Goal: Navigation & Orientation: Find specific page/section

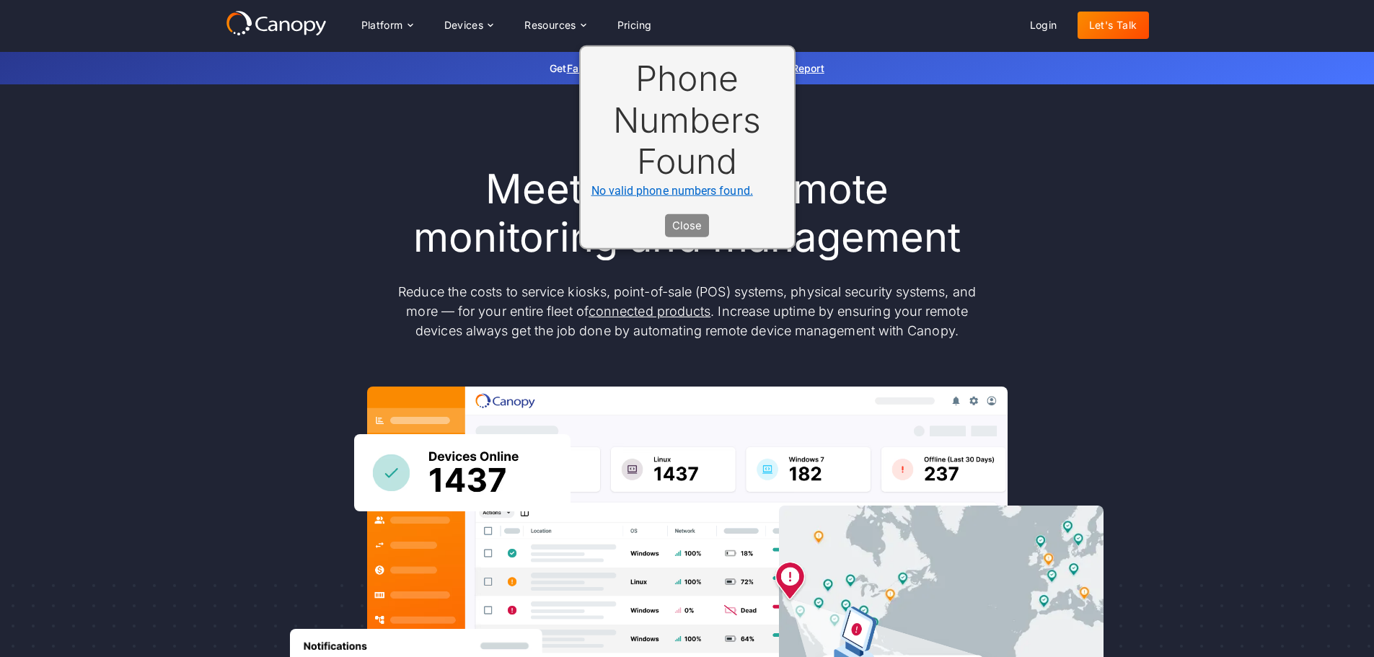
click at [695, 226] on button "Close" at bounding box center [687, 225] width 44 height 23
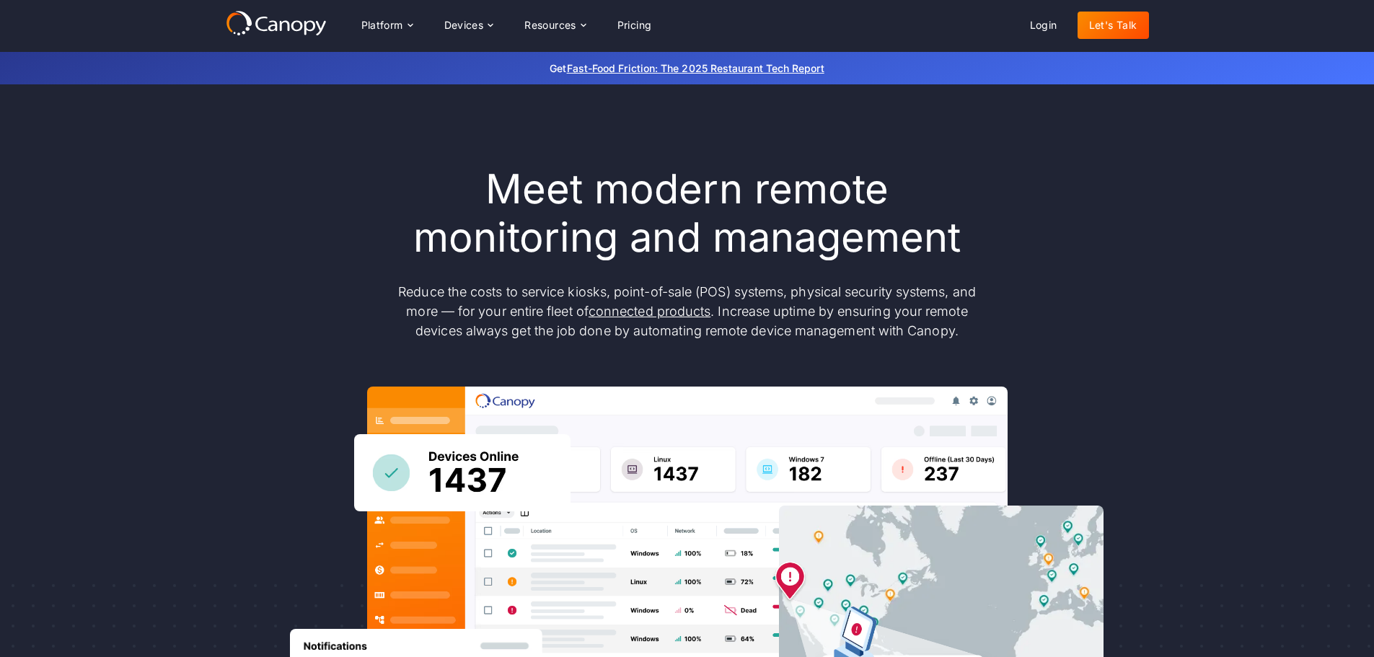
click at [1100, 26] on link "Let's Talk" at bounding box center [1113, 25] width 71 height 27
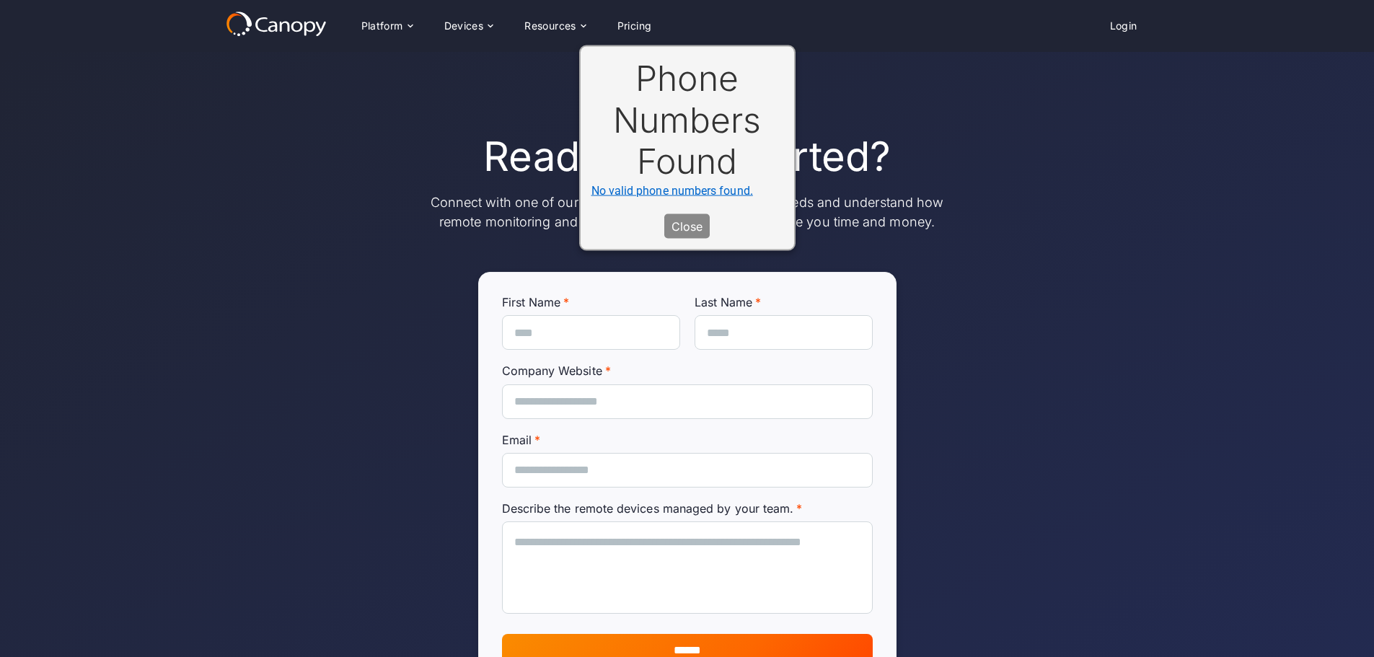
click at [686, 221] on button "Close" at bounding box center [686, 225] width 45 height 25
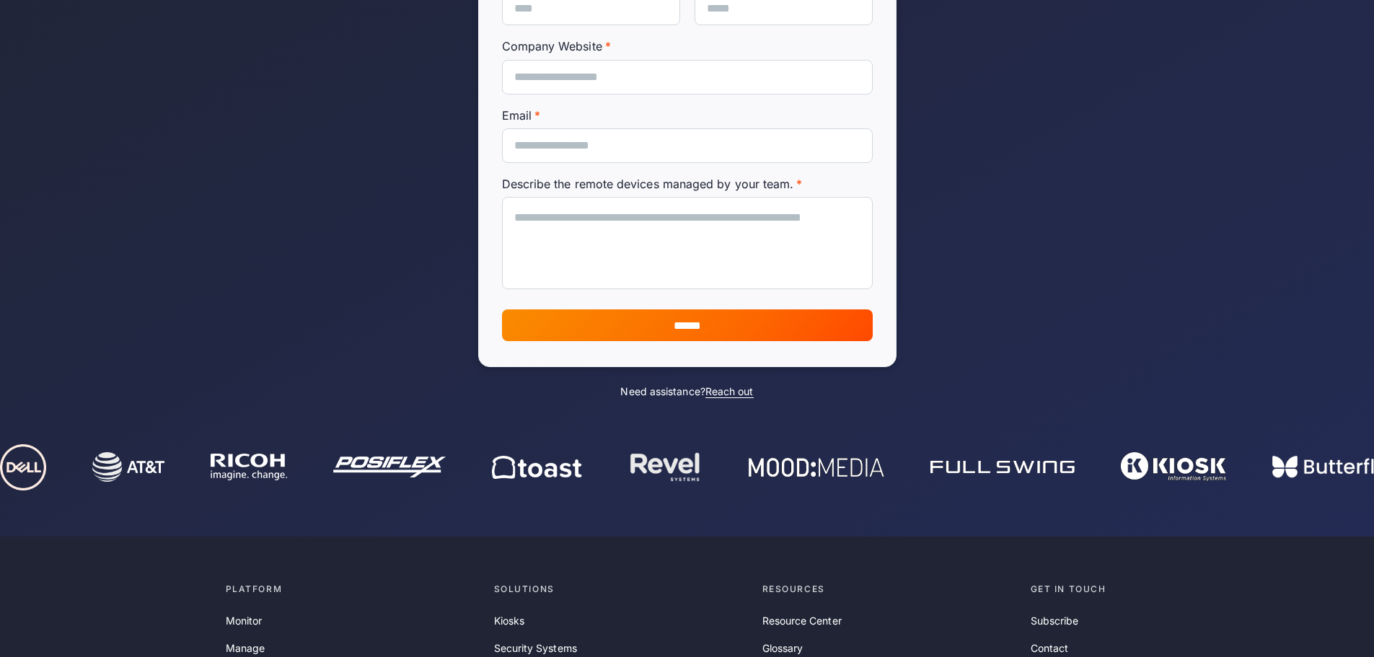
scroll to position [610, 0]
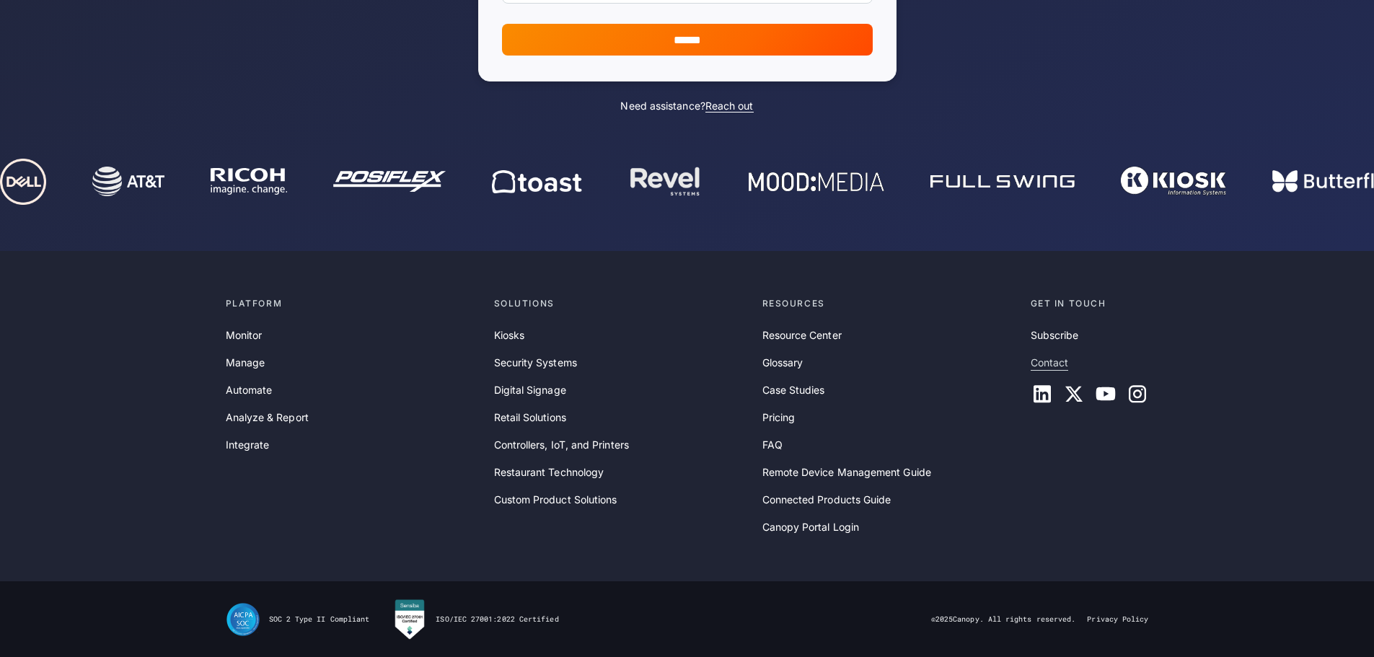
click at [1052, 355] on link "Contact" at bounding box center [1050, 363] width 38 height 16
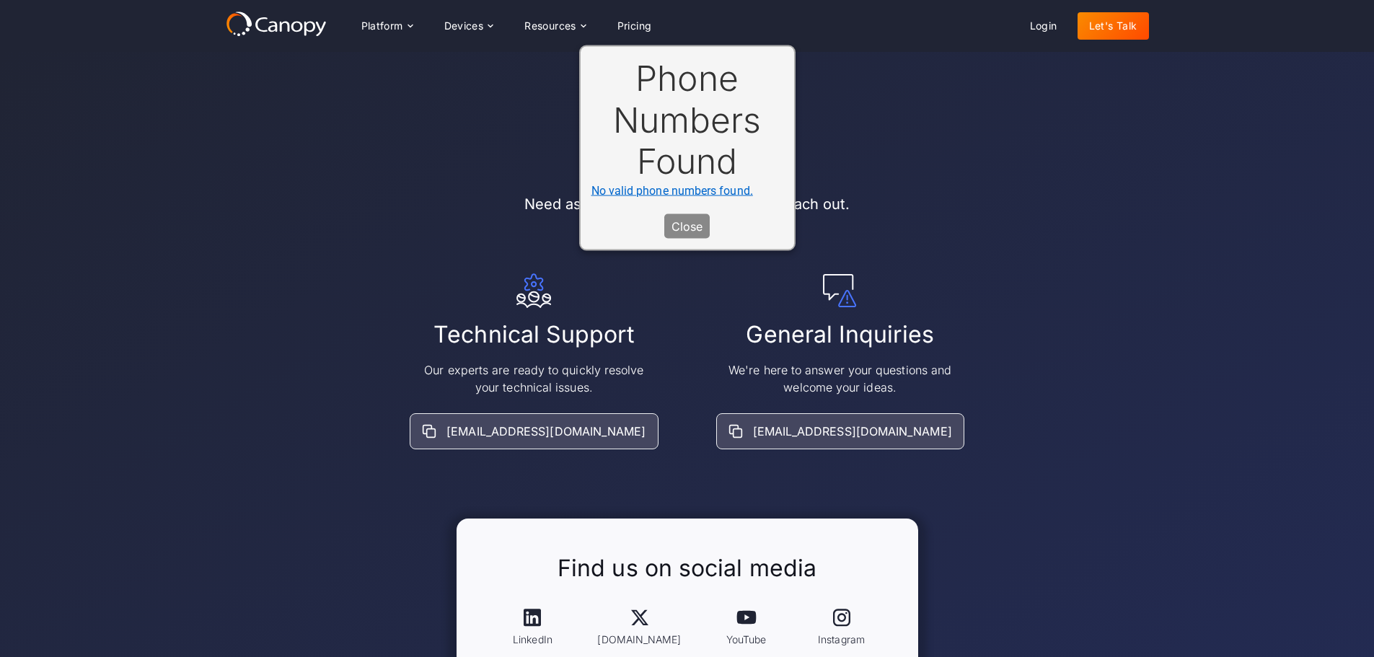
click at [703, 229] on button "Close" at bounding box center [686, 225] width 45 height 25
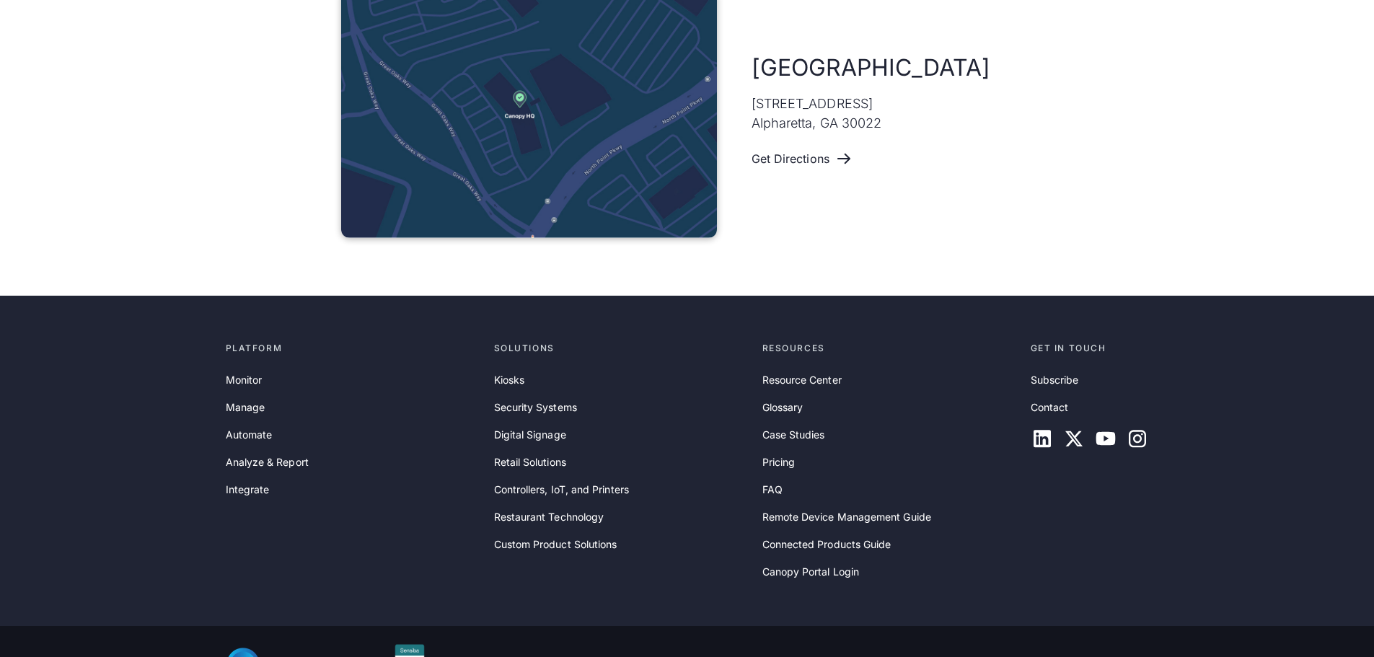
scroll to position [991, 0]
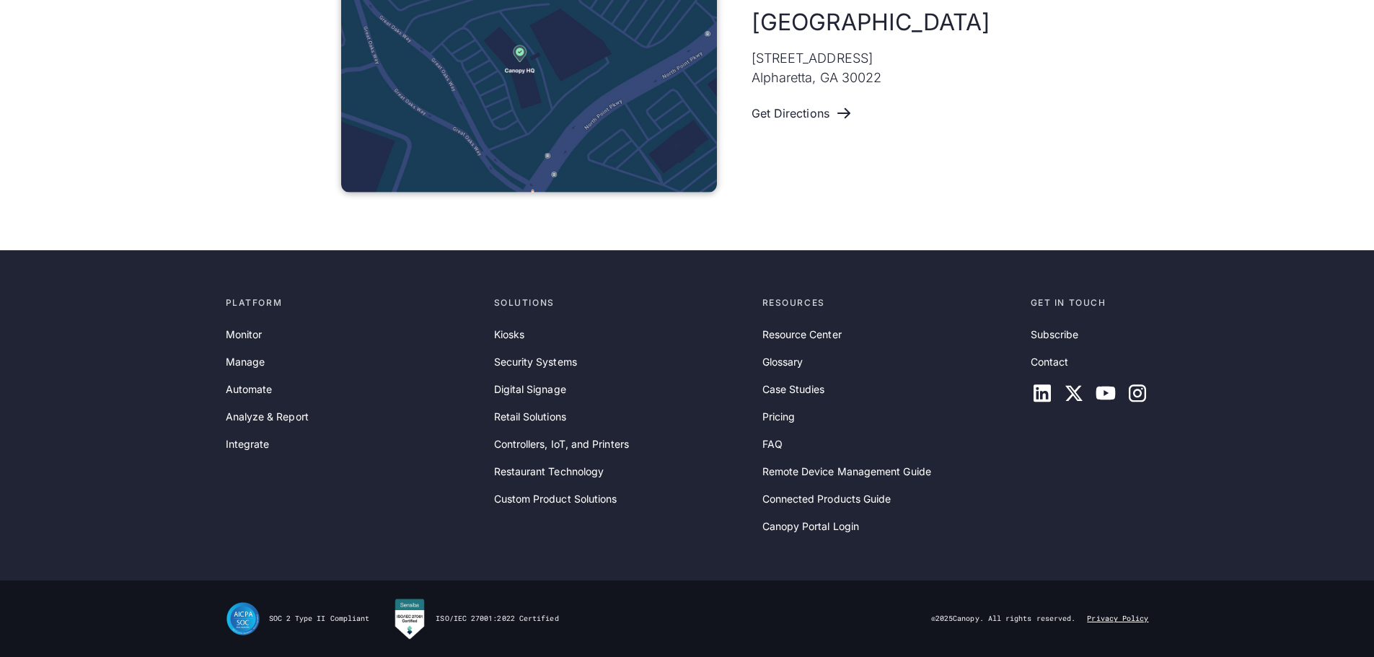
click at [1124, 617] on link "Privacy Policy" at bounding box center [1117, 619] width 61 height 10
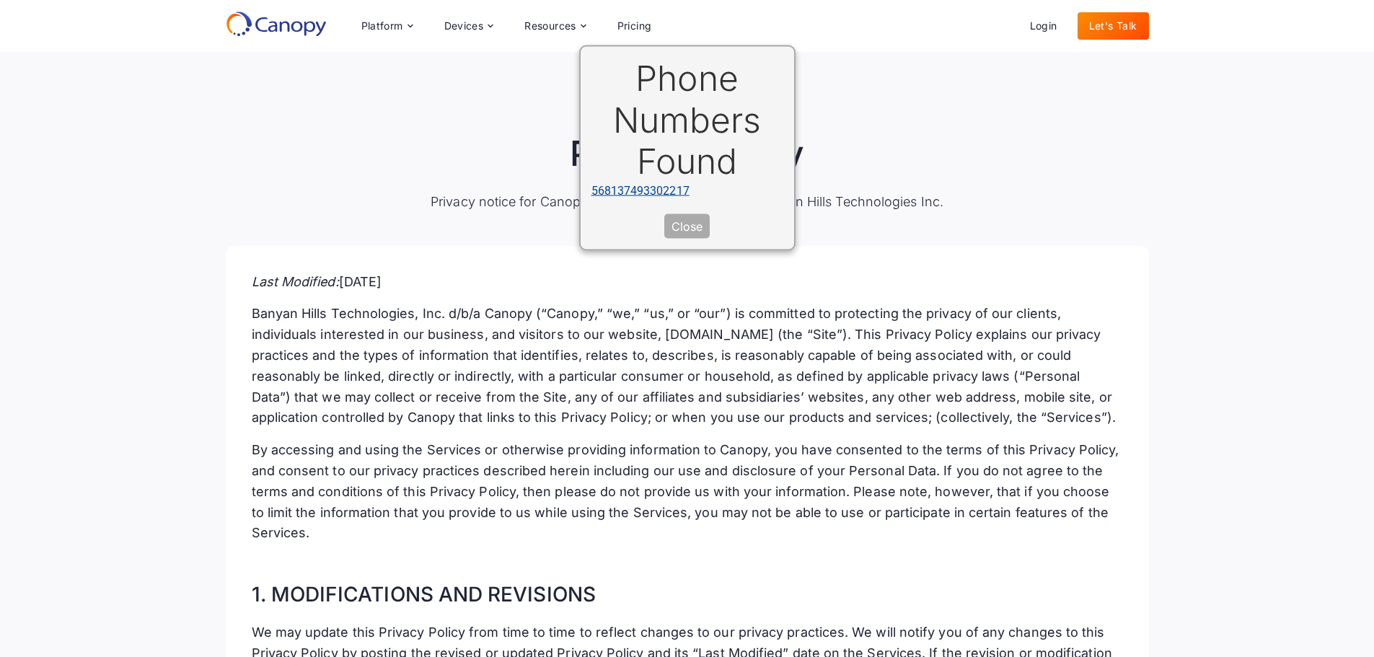
click at [672, 190] on li "568137493302217" at bounding box center [687, 190] width 192 height 17
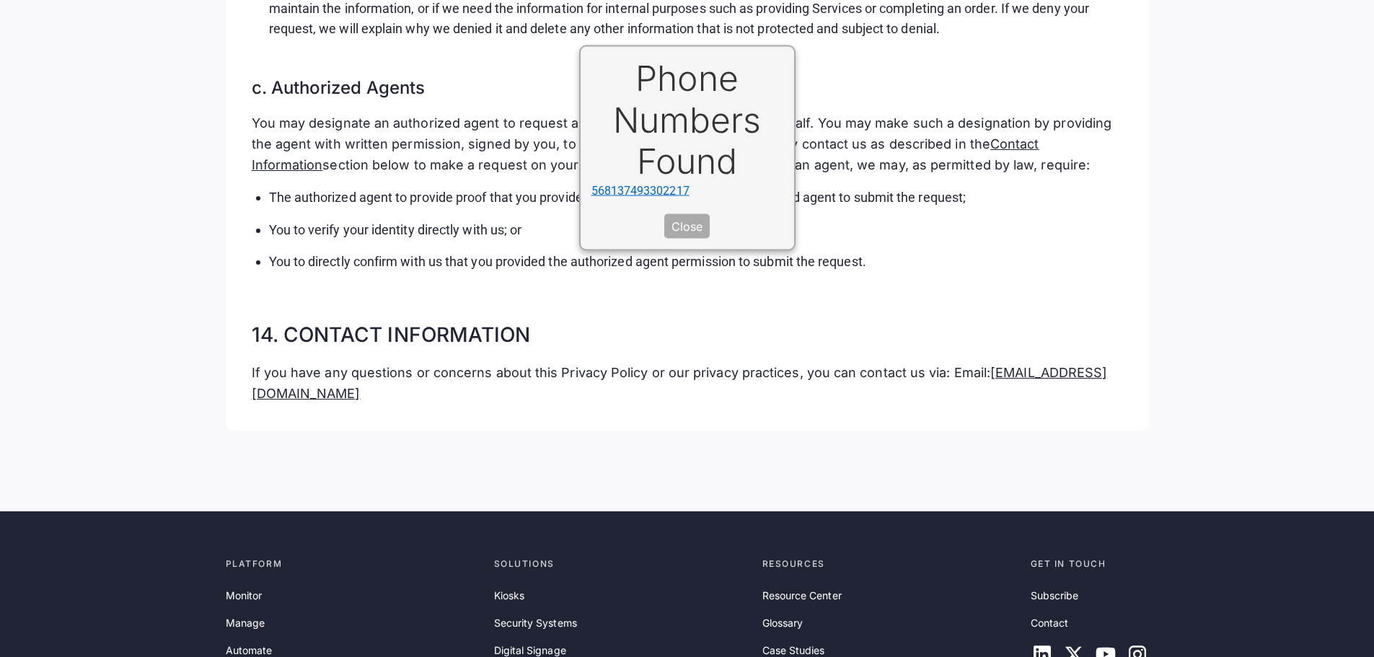
scroll to position [7858, 0]
